Goal: Task Accomplishment & Management: Use online tool/utility

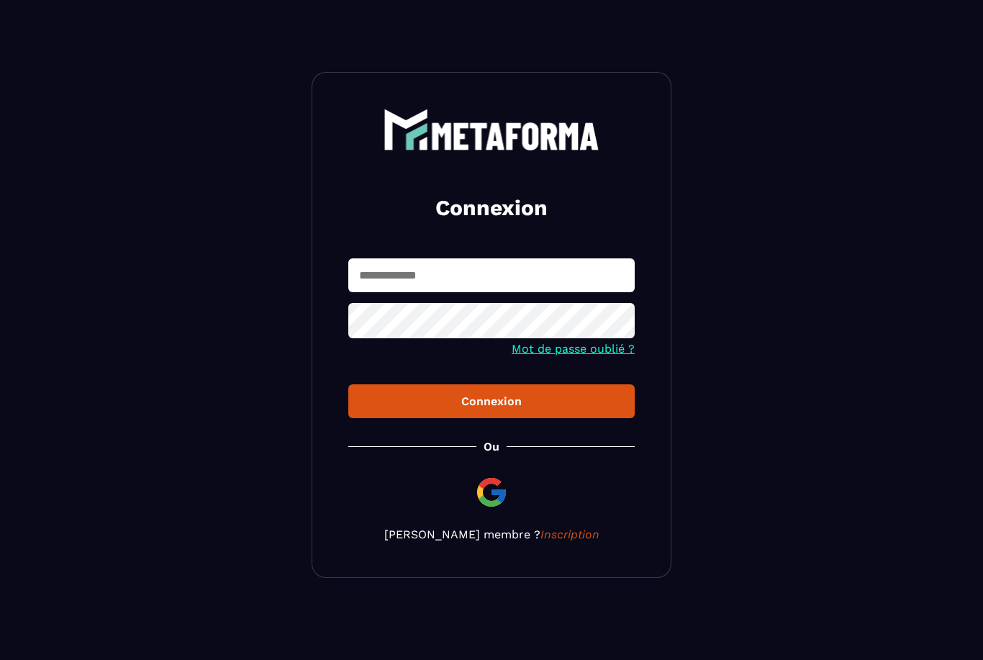
click at [558, 282] on input "text" at bounding box center [491, 275] width 287 height 34
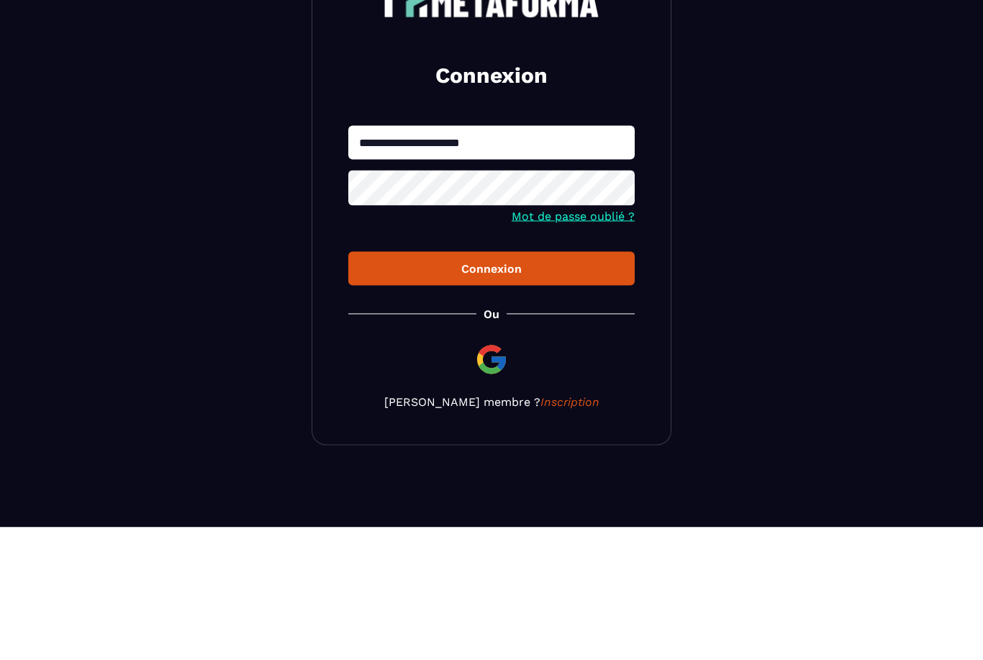
type input "**********"
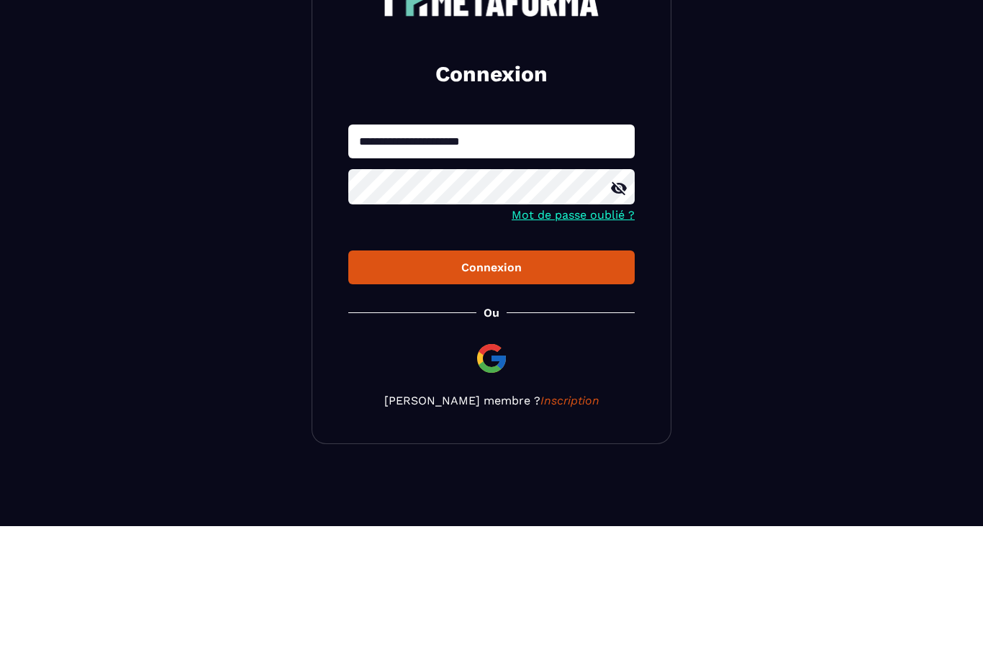
click at [626, 316] on icon at bounding box center [619, 322] width 16 height 13
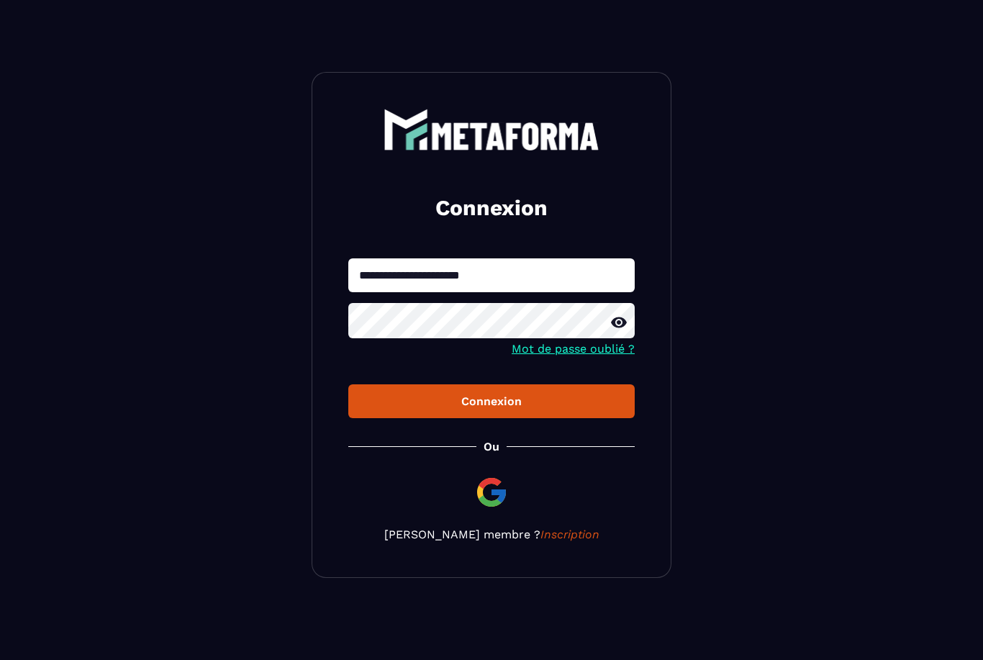
click at [423, 402] on div "Connexion" at bounding box center [491, 402] width 263 height 14
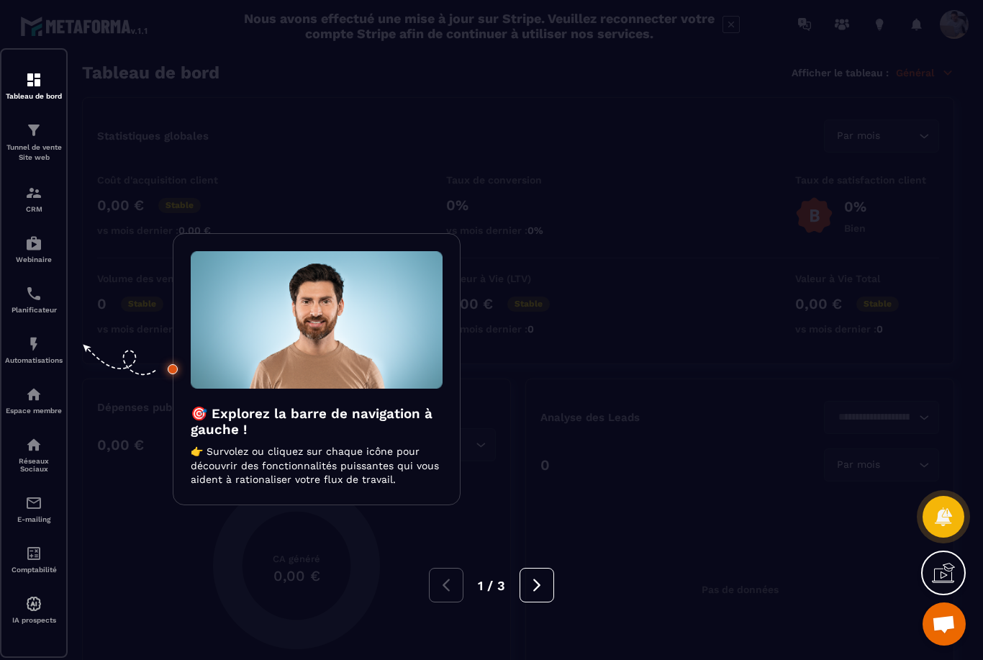
click at [528, 594] on button at bounding box center [537, 585] width 35 height 35
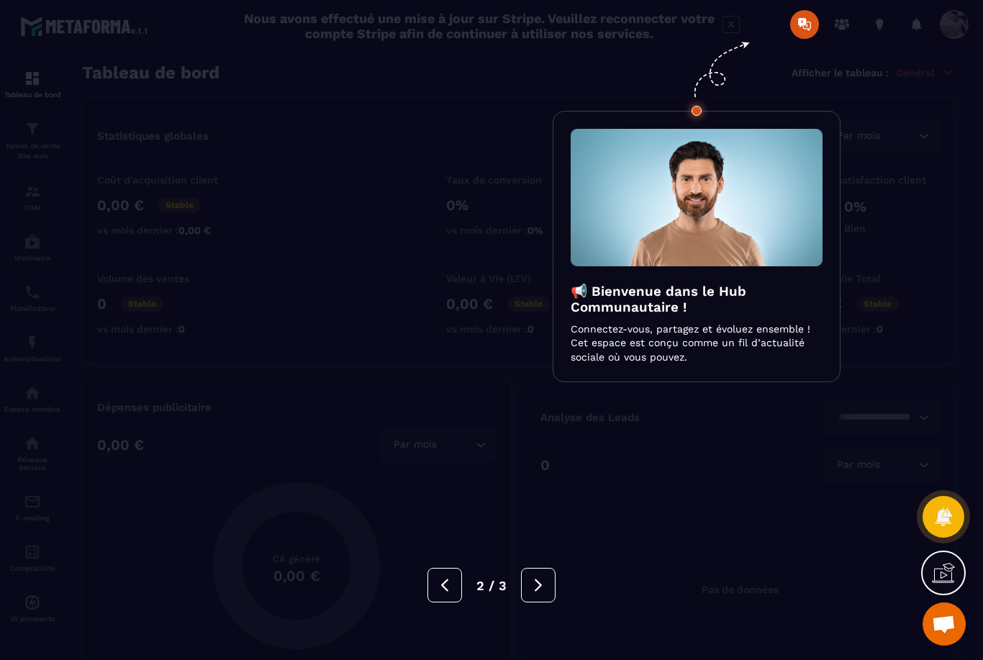
click at [541, 585] on icon at bounding box center [539, 585] width 16 height 16
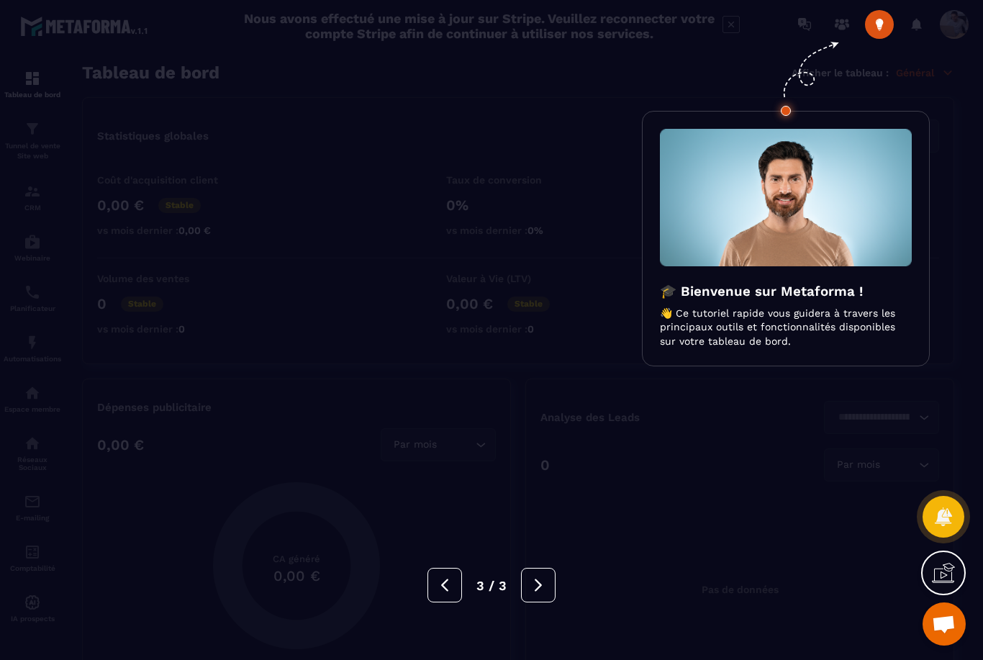
click at [548, 518] on div at bounding box center [491, 330] width 983 height 660
